Goal: Check status: Check status

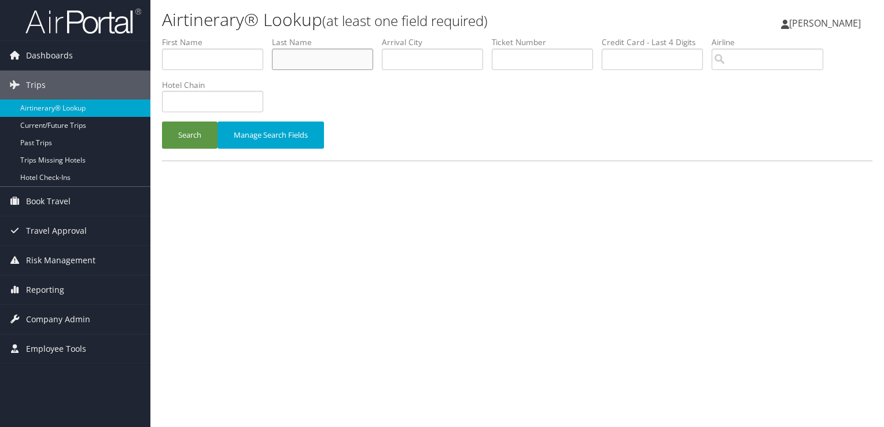
click at [305, 58] on input "text" at bounding box center [322, 59] width 101 height 21
type input "lo"
click at [187, 147] on button "Search" at bounding box center [190, 134] width 56 height 27
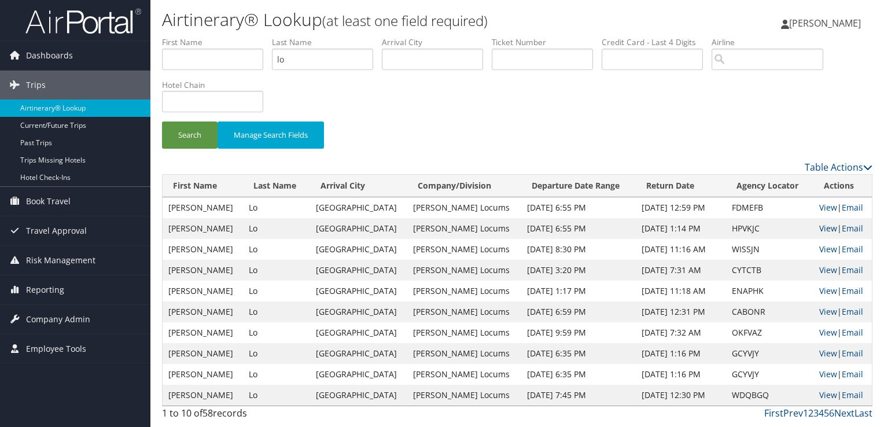
click at [819, 230] on link "View" at bounding box center [828, 228] width 18 height 11
drag, startPoint x: 333, startPoint y: 58, endPoint x: 191, endPoint y: 65, distance: 141.9
click at [191, 36] on ul "First Name Last Name lo Departure City Arrival City Company/Division Airport/Ci…" at bounding box center [517, 36] width 710 height 0
click at [162, 121] on button "Search" at bounding box center [190, 134] width 56 height 27
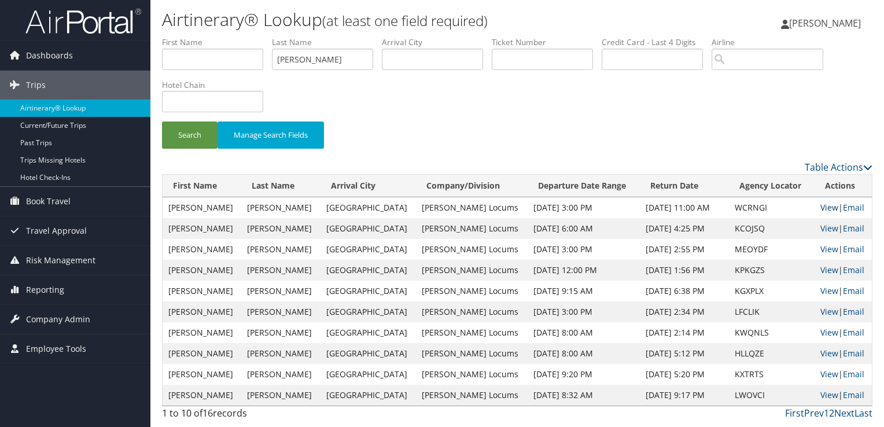
click at [828, 208] on link "View" at bounding box center [829, 207] width 18 height 11
drag, startPoint x: 356, startPoint y: 55, endPoint x: 153, endPoint y: 66, distance: 203.9
click at [153, 66] on div "Airtinerary® Lookup (at least one field required) Cheryka Saintine Cheryka Sain…" at bounding box center [516, 213] width 733 height 427
click at [162, 121] on button "Search" at bounding box center [190, 134] width 56 height 27
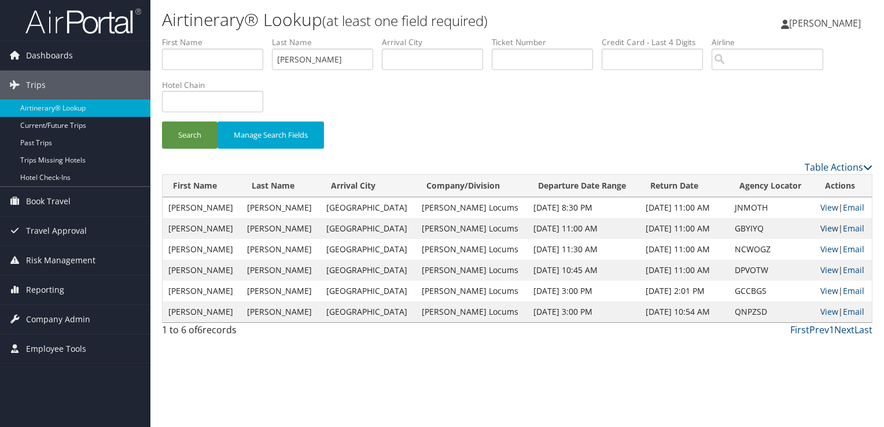
click at [824, 225] on link "View" at bounding box center [829, 228] width 18 height 11
drag, startPoint x: 258, startPoint y: 61, endPoint x: 224, endPoint y: 65, distance: 34.4
click at [224, 36] on ul "First Name Last Name PLECHA Departure City Arrival City Company/Division Airpor…" at bounding box center [517, 36] width 710 height 0
type input "CREPPS"
click at [162, 121] on button "Search" at bounding box center [190, 134] width 56 height 27
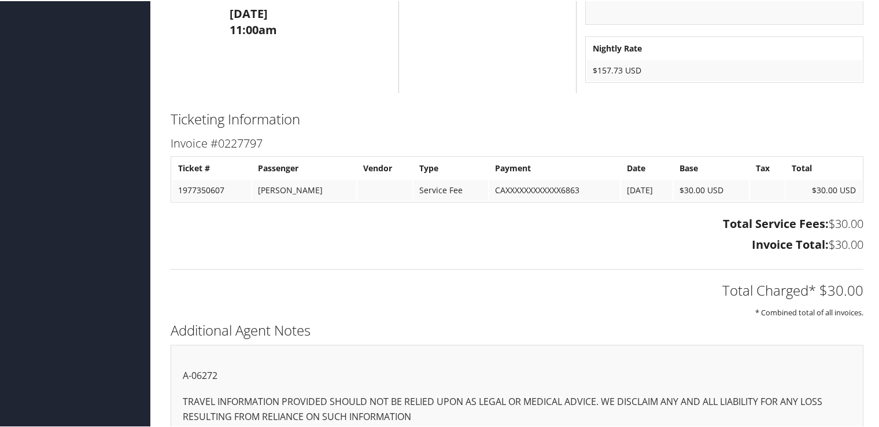
scroll to position [538, 0]
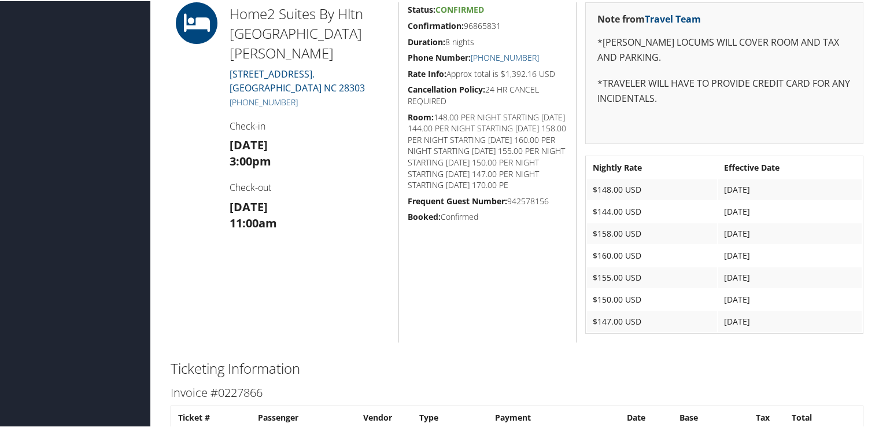
scroll to position [650, 0]
